Goal: Navigation & Orientation: Find specific page/section

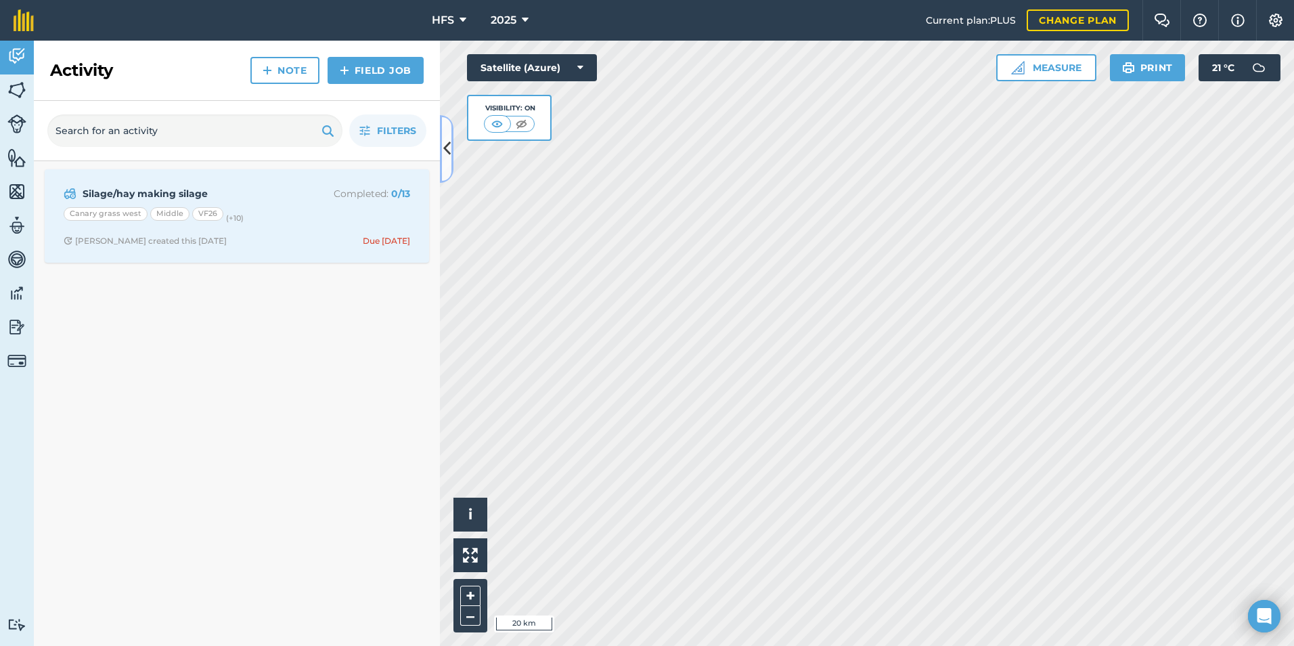
click at [445, 147] on icon at bounding box center [446, 149] width 7 height 24
